Goal: Task Accomplishment & Management: Manage account settings

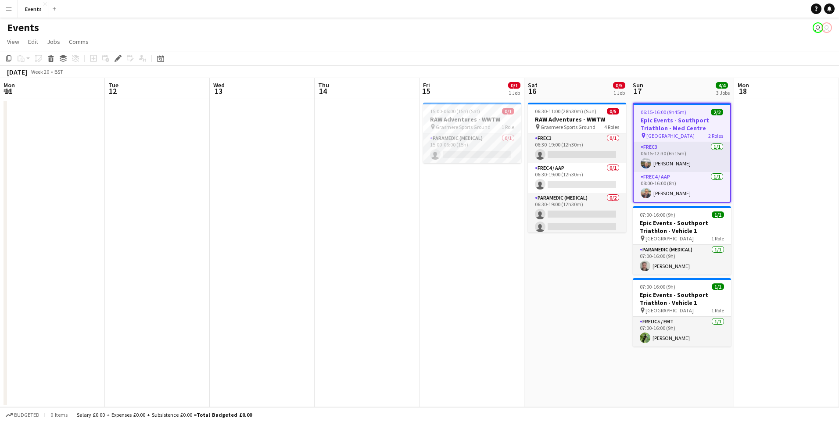
scroll to position [0, 302]
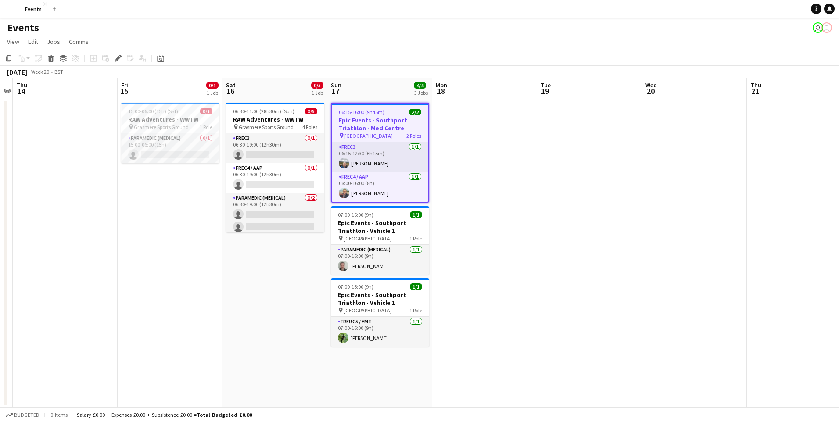
drag, startPoint x: 569, startPoint y: 232, endPoint x: 526, endPoint y: 218, distance: 44.8
click at [563, 227] on app-calendar-viewport "Mon 11 Tue 12 Wed 13 Thu 14 Fri 15 0/1 1 Job Sat 16 0/5 1 Job Sun 17 4/4 3 Jobs…" at bounding box center [419, 242] width 839 height 329
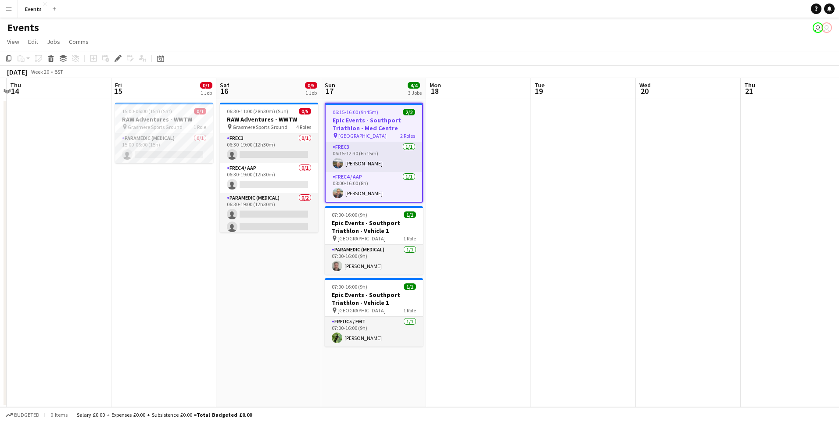
drag, startPoint x: 174, startPoint y: 153, endPoint x: 811, endPoint y: 103, distance: 638.5
click at [174, 154] on app-card-role "Paramedic (Medical) 0/1 15:00-06:00 (15h) single-neutral-actions" at bounding box center [164, 148] width 98 height 30
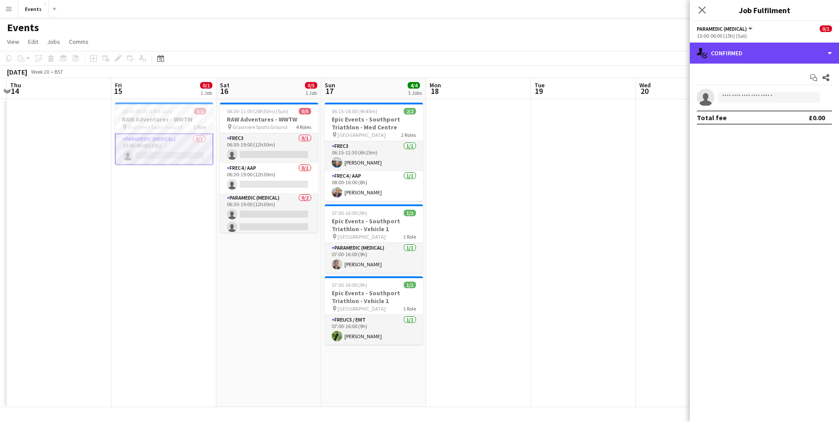
drag, startPoint x: 734, startPoint y: 57, endPoint x: 787, endPoint y: 141, distance: 99.8
click at [734, 58] on div "single-neutral-actions-check-2 Confirmed" at bounding box center [764, 53] width 149 height 21
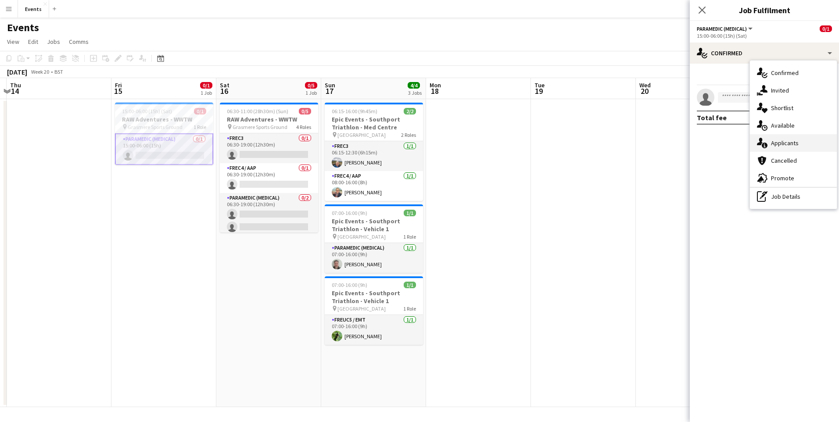
click at [791, 141] on span "Applicants" at bounding box center [785, 143] width 28 height 8
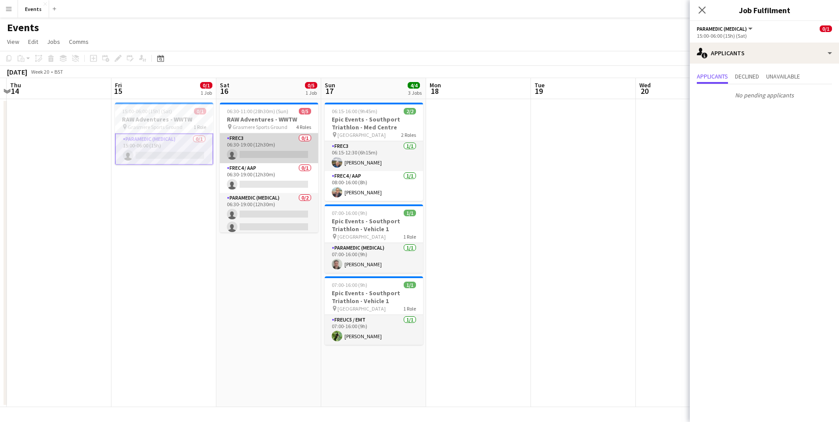
click at [273, 158] on app-card-role "FREC3 0/1 06:30-19:00 (12h30m) single-neutral-actions" at bounding box center [269, 148] width 98 height 30
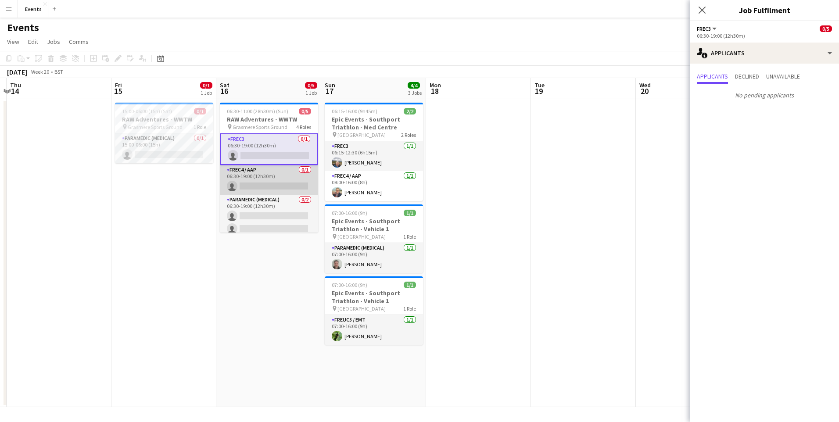
click at [269, 182] on app-card-role "FREC4 / AAP 0/1 06:30-19:00 (12h30m) single-neutral-actions" at bounding box center [269, 180] width 98 height 30
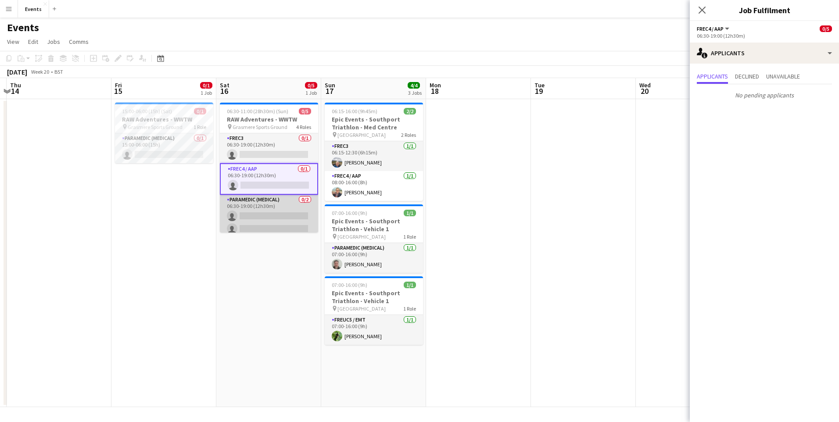
click at [268, 216] on app-card-role "Paramedic (Medical) 0/2 06:30-19:00 (12h30m) single-neutral-actions single-neut…" at bounding box center [269, 216] width 98 height 43
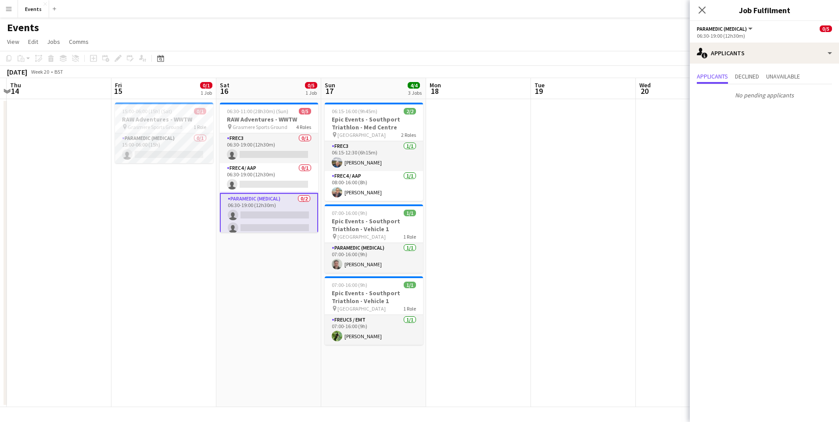
click at [265, 227] on app-card-role "Paramedic (Medical) 0/2 06:30-19:00 (12h30m) single-neutral-actions single-neut…" at bounding box center [269, 215] width 98 height 44
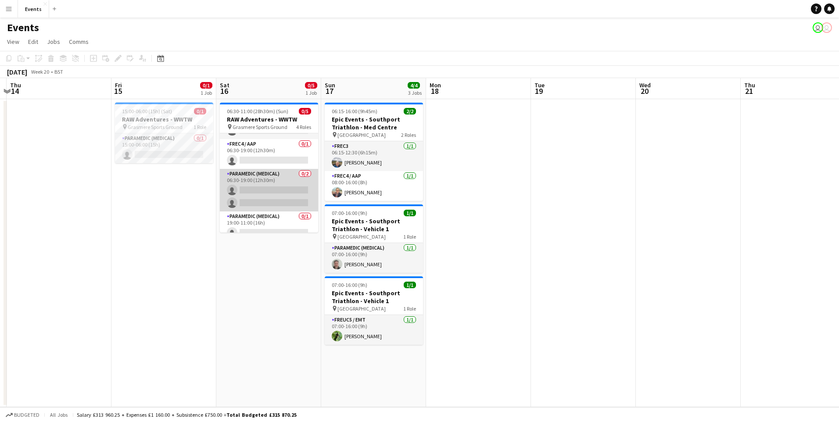
scroll to position [33, 0]
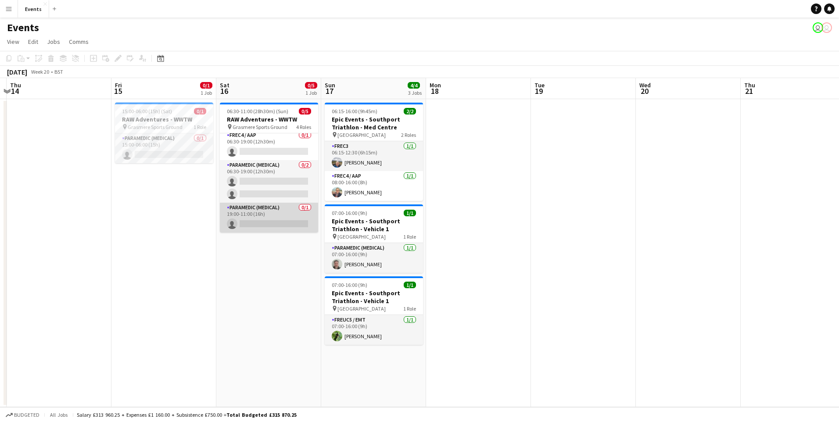
click at [278, 226] on app-card-role "Paramedic (Medical) 0/1 19:00-11:00 (16h) single-neutral-actions" at bounding box center [269, 218] width 98 height 30
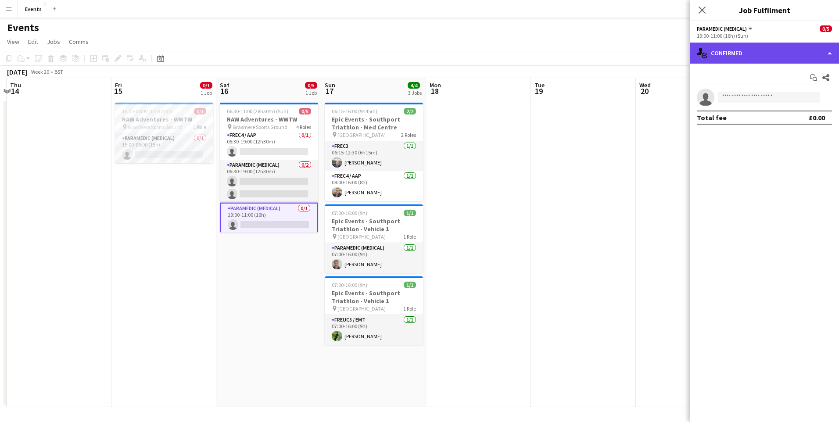
click at [730, 57] on div "single-neutral-actions-check-2 Confirmed" at bounding box center [764, 53] width 149 height 21
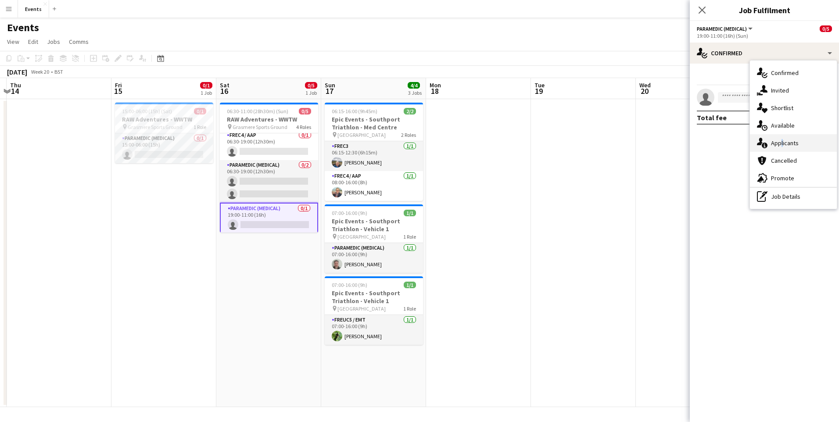
drag, startPoint x: 777, startPoint y: 150, endPoint x: 781, endPoint y: 144, distance: 6.9
click at [781, 144] on div "single-neutral-actions-information Applicants" at bounding box center [793, 143] width 87 height 18
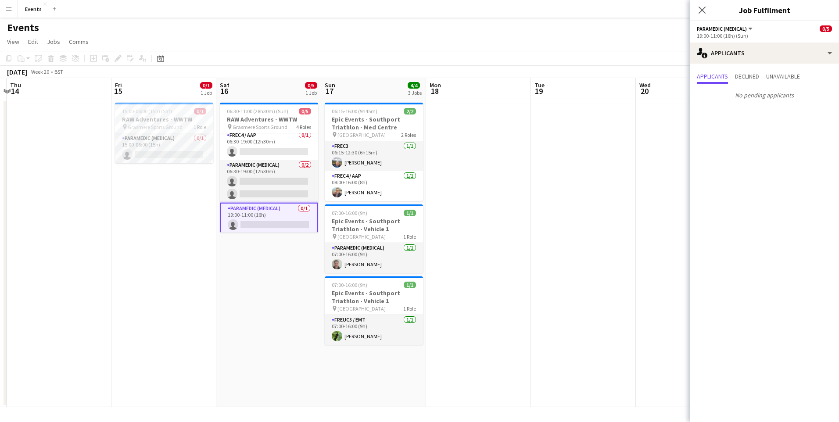
click at [781, 144] on mat-expansion-panel "users2 Applicants Applicants Declined Unavailable No pending applicants" at bounding box center [764, 243] width 149 height 359
click at [705, 7] on icon "Close pop-in" at bounding box center [702, 10] width 8 height 8
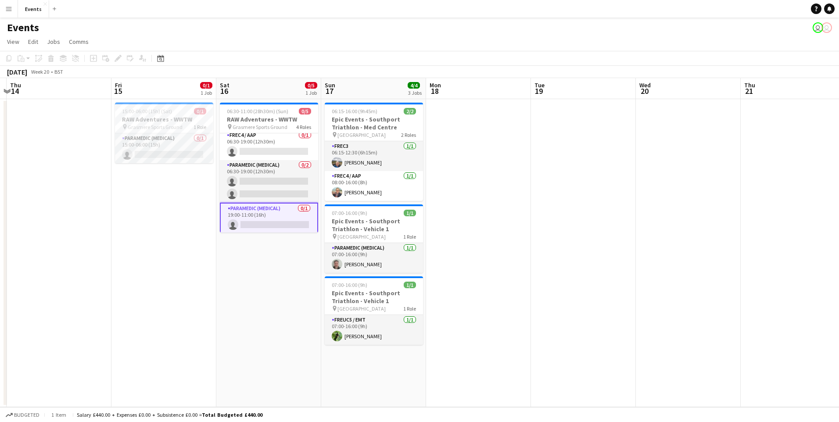
drag, startPoint x: 537, startPoint y: 225, endPoint x: 521, endPoint y: 227, distance: 16.0
click at [531, 227] on app-calendar-viewport "Mon 11 Tue 12 Wed 13 Thu 14 Fri 15 0/1 1 Job Sat 16 0/5 1 Job Sun 17 4/4 3 Jobs…" at bounding box center [419, 242] width 839 height 329
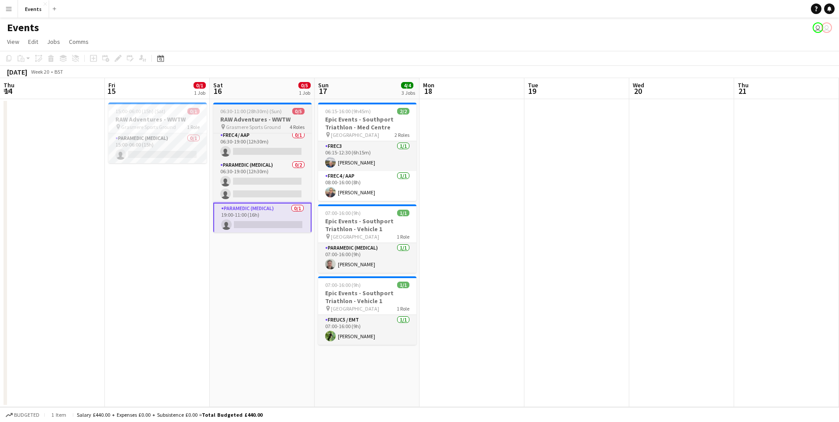
scroll to position [0, 0]
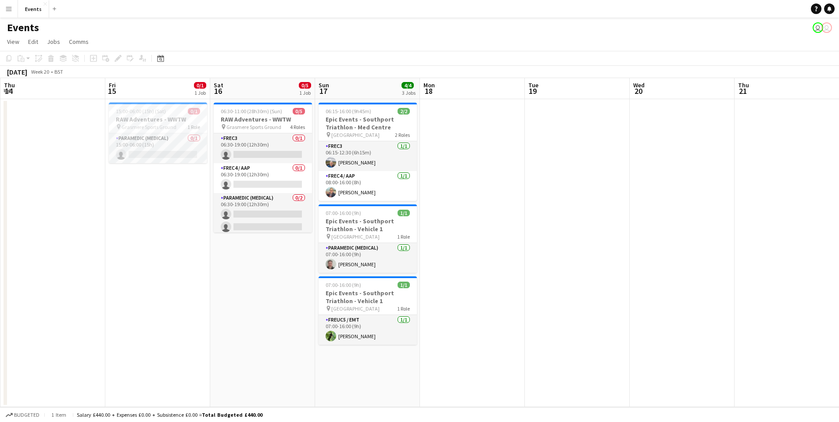
click at [67, 275] on app-date-cell at bounding box center [52, 253] width 105 height 308
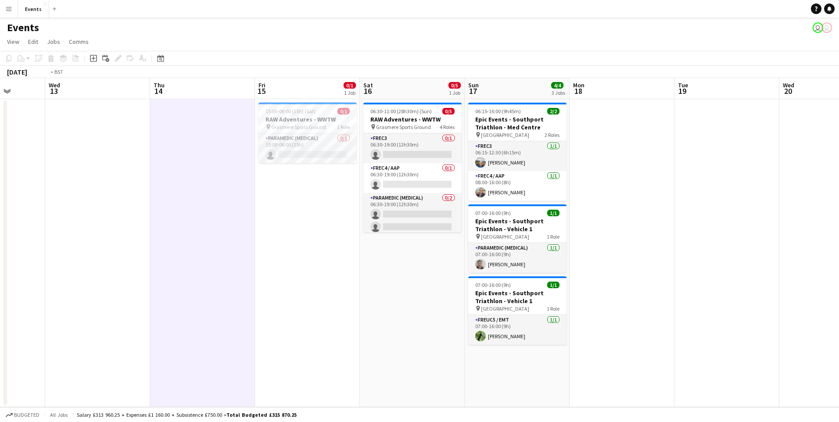
drag, startPoint x: 31, startPoint y: 274, endPoint x: 388, endPoint y: 288, distance: 357.1
click at [388, 288] on app-calendar-viewport "Sun 10 Mon 11 Tue 12 Wed 13 Thu 14 Fri 15 0/1 1 Job Sat 16 0/5 1 Job Sun 17 4/4…" at bounding box center [419, 242] width 839 height 329
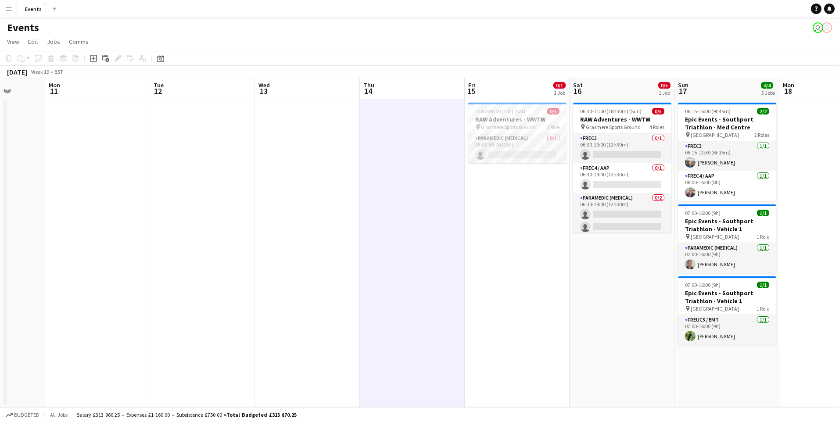
scroll to position [0, 272]
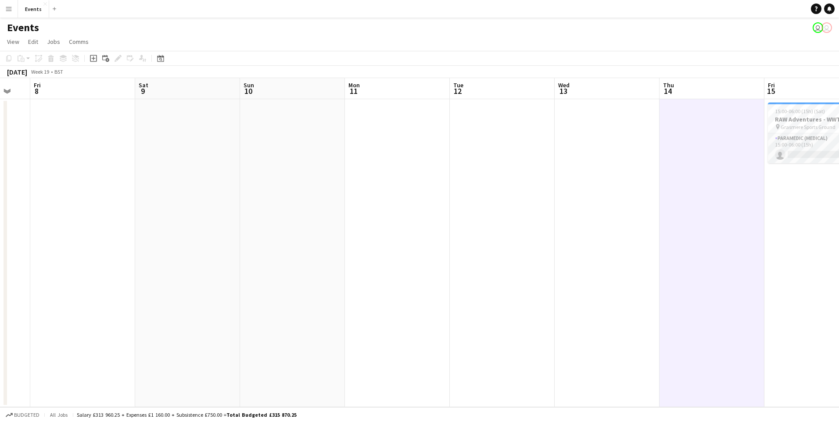
drag, startPoint x: 232, startPoint y: 301, endPoint x: 534, endPoint y: 297, distance: 302.1
click at [534, 297] on app-calendar-viewport "Wed 6 Thu 7 Fri 8 Sat 9 Sun 10 Mon 11 Tue 12 Wed 13 Thu 14 Fri 15 0/1 1 Job Sat…" at bounding box center [419, 242] width 839 height 329
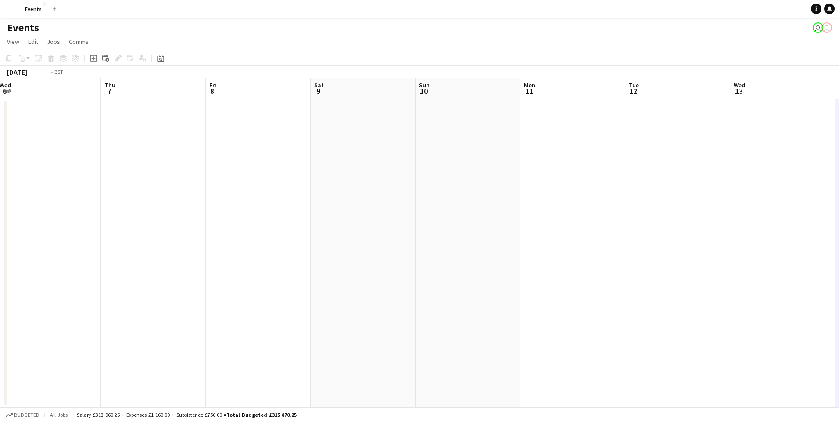
drag, startPoint x: 457, startPoint y: 264, endPoint x: 745, endPoint y: 300, distance: 289.8
click at [746, 300] on app-calendar-viewport "Mon 4 Tue 5 Wed 6 Thu 7 Fri 8 Sat 9 Sun 10 Mon 11 Tue 12 Wed 13 Thu 14 Fri 15 0…" at bounding box center [419, 242] width 839 height 329
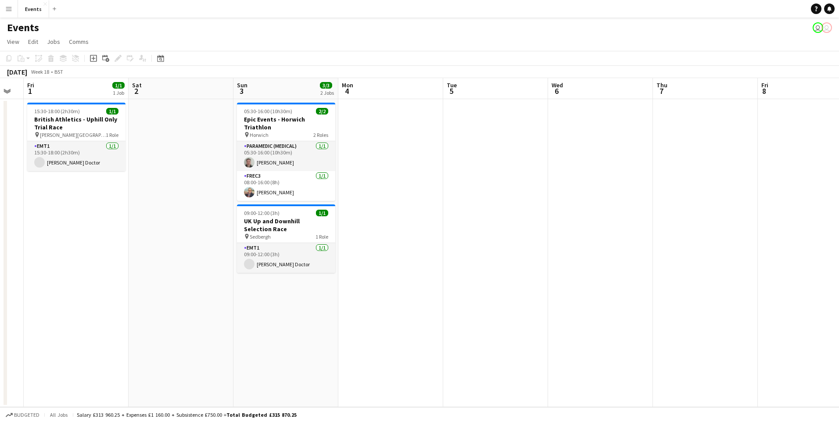
drag, startPoint x: 527, startPoint y: 243, endPoint x: 699, endPoint y: 259, distance: 172.9
click at [700, 258] on app-calendar-viewport "Wed 29 Thu 30 Fri 1 1/1 1 Job Sat 2 Sun 3 3/3 2 Jobs Mon 4 Tue 5 Wed 6 Thu 7 Fr…" at bounding box center [419, 242] width 839 height 329
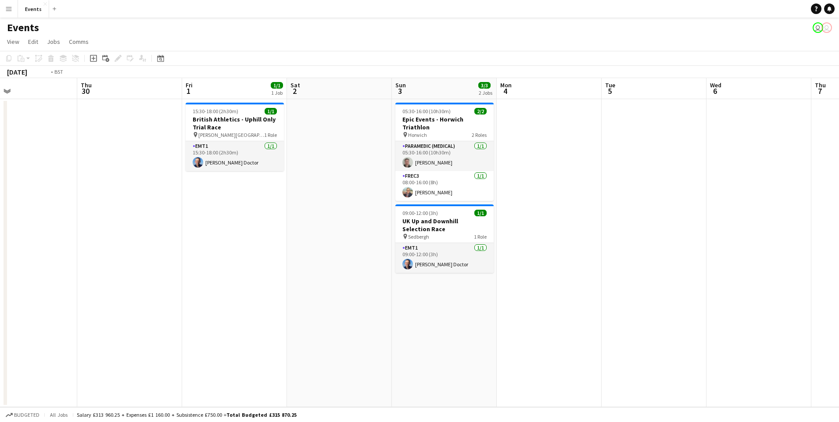
drag, startPoint x: 626, startPoint y: 237, endPoint x: 191, endPoint y: 247, distance: 434.7
click at [191, 247] on app-calendar-viewport "Mon 27 Tue 28 Wed 29 Thu 30 Fri 1 1/1 1 Job Sat 2 Sun 3 3/3 2 Jobs Mon 4 Tue 5 …" at bounding box center [419, 242] width 839 height 329
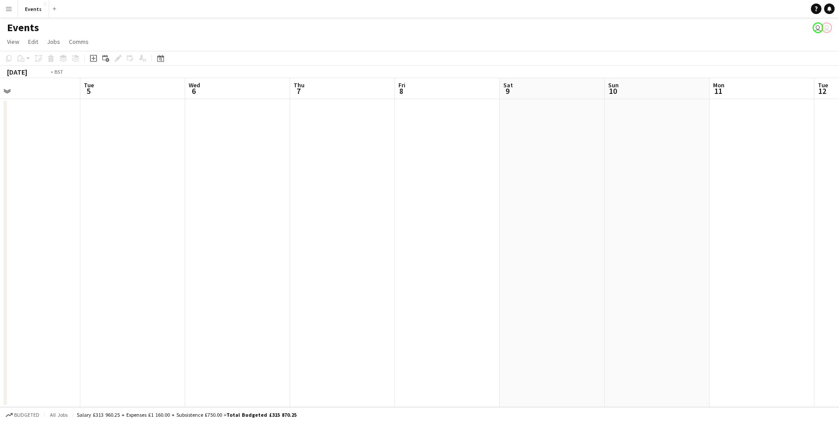
drag, startPoint x: 196, startPoint y: 262, endPoint x: 788, endPoint y: 252, distance: 592.7
click at [792, 250] on app-calendar-viewport "Sat 2 Sun 3 3/3 2 Jobs Mon 4 Tue 5 Wed 6 Thu 7 Fri 8 Sat 9 Sun 10 Mon 11 Tue 12…" at bounding box center [419, 242] width 839 height 329
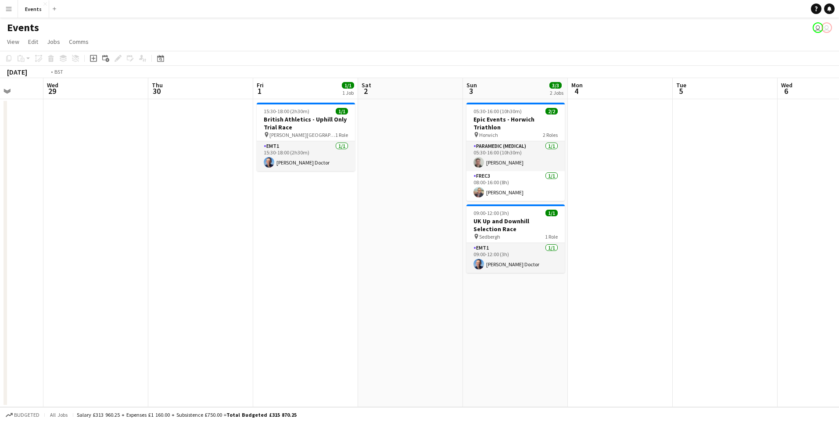
drag, startPoint x: 273, startPoint y: 241, endPoint x: 711, endPoint y: 219, distance: 438.7
click at [711, 219] on app-calendar-viewport "Sun 26 Mon 27 Tue 28 Wed 29 Thu 30 Fri 1 1/1 1 Job Sat 2 Sun 3 3/3 2 Jobs Mon 4…" at bounding box center [419, 242] width 839 height 329
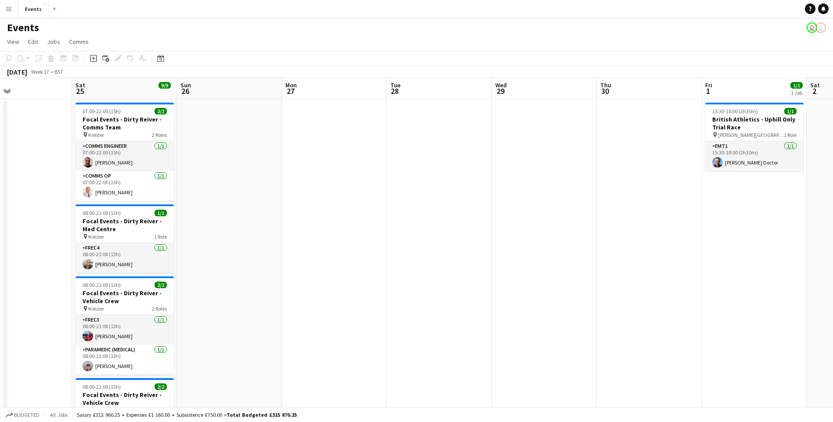
drag, startPoint x: 458, startPoint y: 242, endPoint x: 839, endPoint y: 257, distance: 380.9
click at [833, 257] on html "Menu Boards Boards Boards All jobs Status Workforce Workforce My Workforce Recr…" at bounding box center [416, 307] width 833 height 615
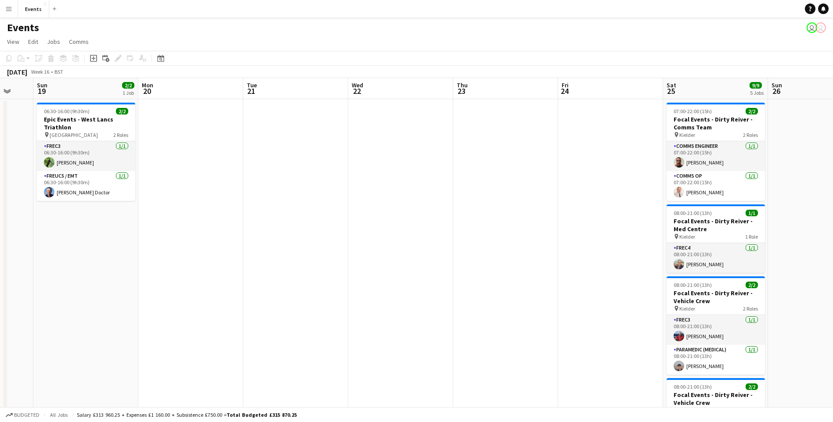
drag, startPoint x: 392, startPoint y: 247, endPoint x: 900, endPoint y: 233, distance: 508.1
click at [833, 233] on html "Menu Boards Boards Boards All jobs Status Workforce Workforce My Workforce Recr…" at bounding box center [416, 307] width 833 height 615
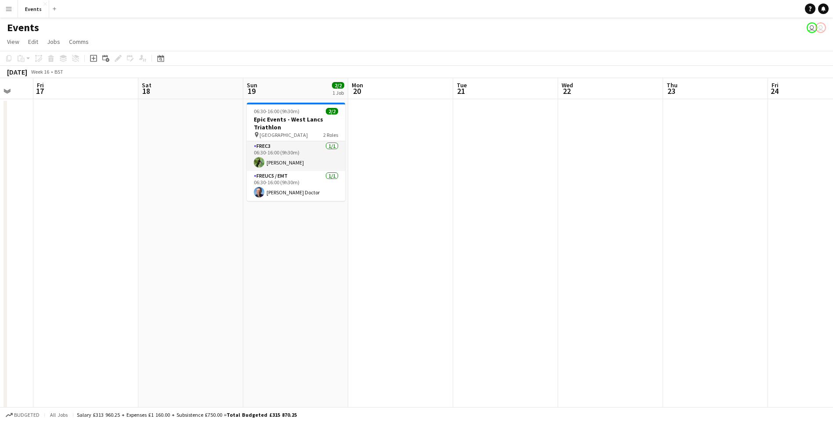
click at [627, 222] on app-calendar-viewport "Wed 15 Thu 16 Fri 17 Sat 18 Sun 19 2/2 1 Job Mon 20 Tue 21 Wed 22 Thu 23 Fri 24…" at bounding box center [416, 339] width 833 height 522
